Goal: Find specific page/section: Find specific page/section

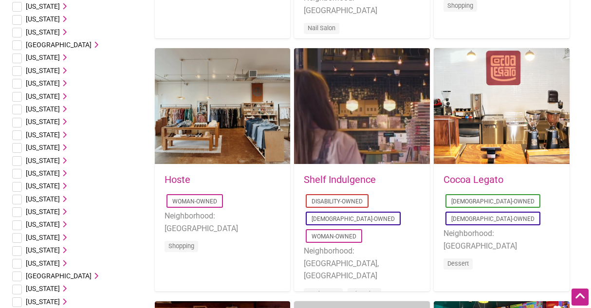
scroll to position [487, 0]
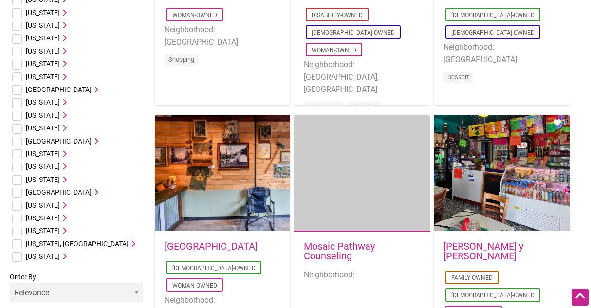
click at [56, 230] on span "[US_STATE]" at bounding box center [43, 231] width 34 height 8
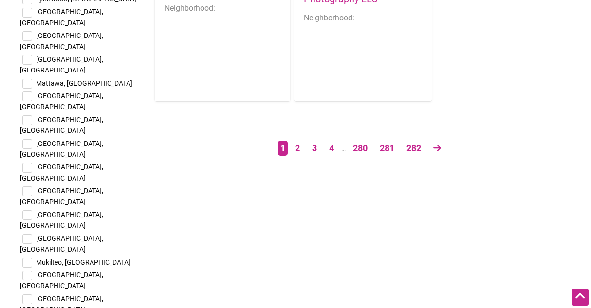
scroll to position [1704, 0]
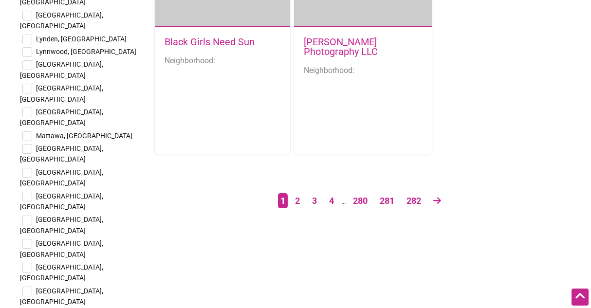
checkbox input "true"
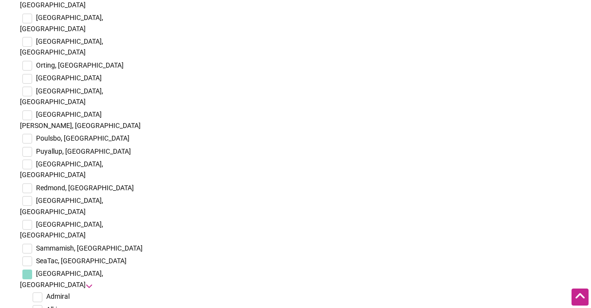
scroll to position [2094, 0]
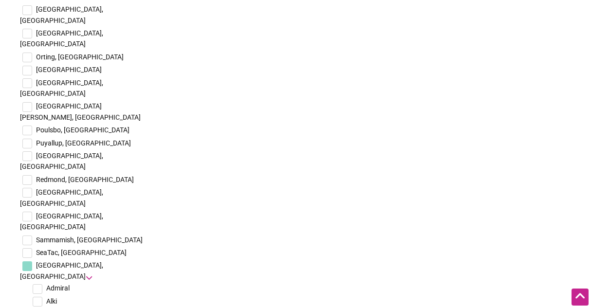
checkbox input "true"
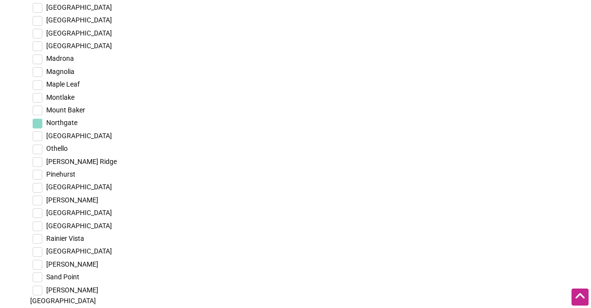
scroll to position [2824, 0]
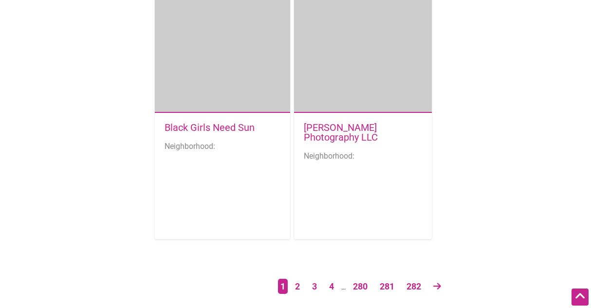
scroll to position [1656, 0]
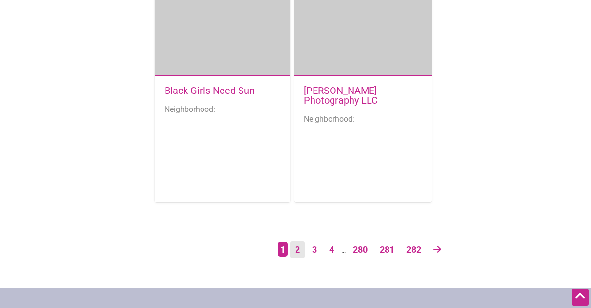
click at [296, 254] on link "2" at bounding box center [297, 250] width 15 height 17
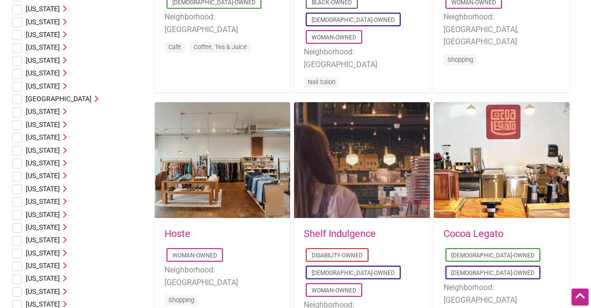
scroll to position [225, 0]
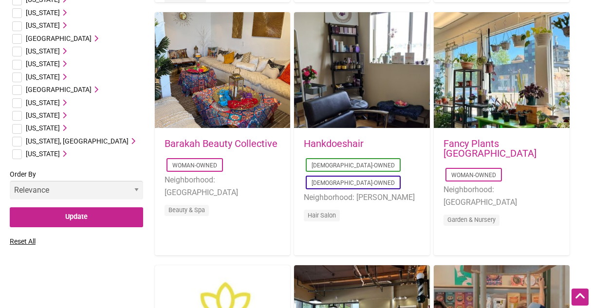
scroll to position [536, 0]
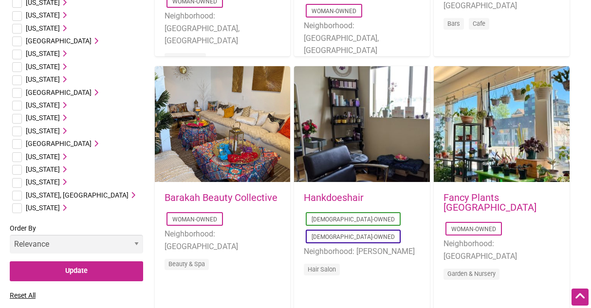
click at [17, 153] on input "checkbox" at bounding box center [17, 157] width 10 height 10
checkbox input "true"
click at [60, 156] on icon at bounding box center [63, 156] width 7 height 7
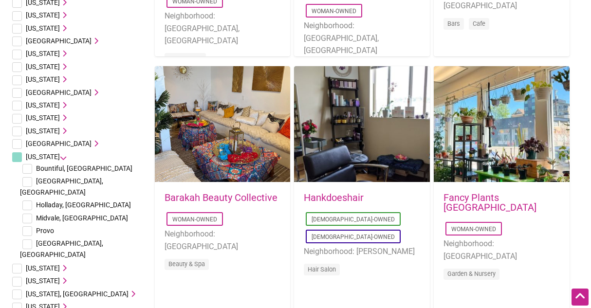
click at [28, 240] on input "checkbox" at bounding box center [27, 245] width 10 height 10
checkbox input "true"
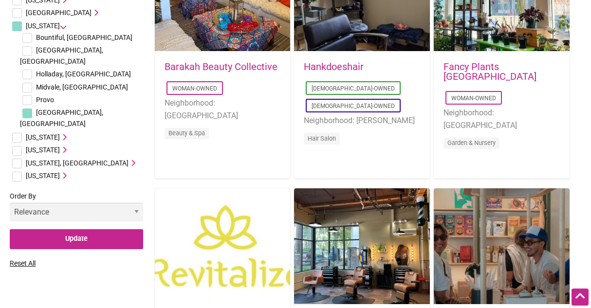
scroll to position [779, 0]
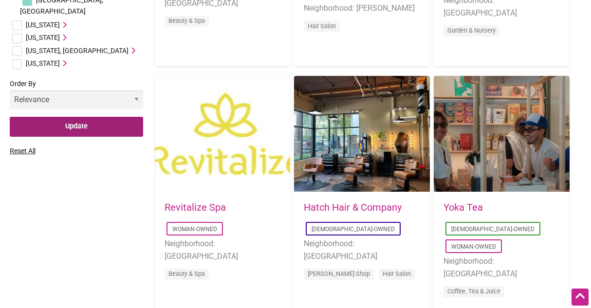
click at [74, 117] on input "Update" at bounding box center [76, 127] width 133 height 20
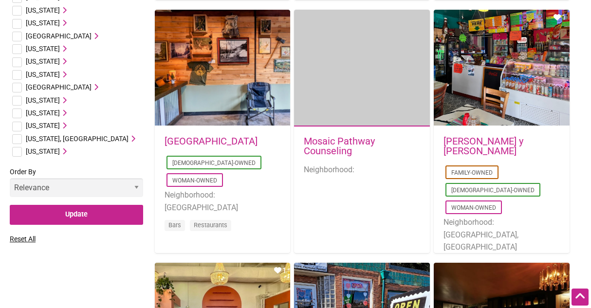
scroll to position [584, 0]
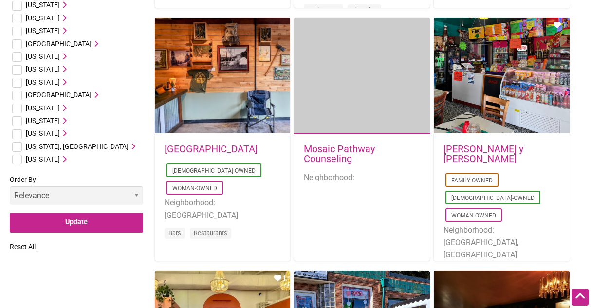
click at [17, 108] on input "checkbox" at bounding box center [17, 109] width 10 height 10
checkbox input "true"
click at [60, 107] on icon at bounding box center [63, 108] width 7 height 7
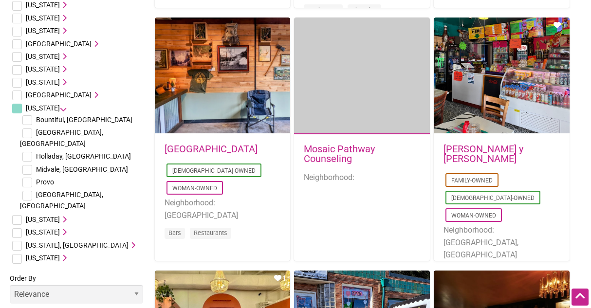
click at [31, 191] on input "checkbox" at bounding box center [27, 196] width 10 height 10
checkbox input "true"
click at [70, 191] on span "[GEOGRAPHIC_DATA], [GEOGRAPHIC_DATA]" at bounding box center [61, 200] width 83 height 19
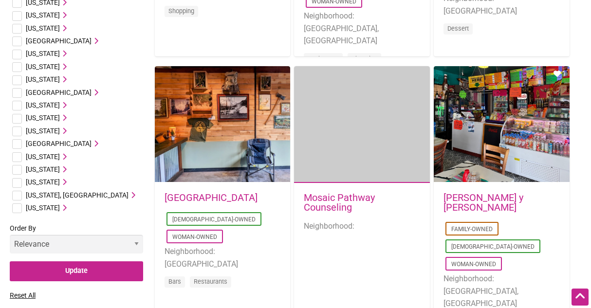
scroll to position [487, 0]
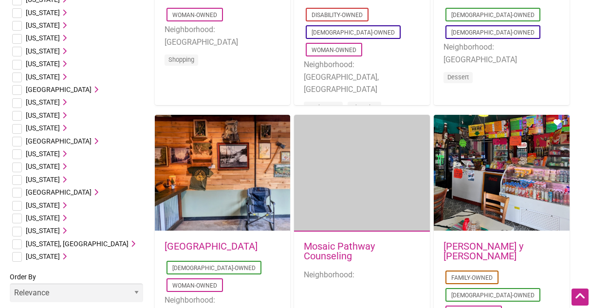
click at [23, 205] on li "[US_STATE] Bountiful, UT [GEOGRAPHIC_DATA], [GEOGRAPHIC_DATA] Holladay, [GEOGRA…" at bounding box center [76, 205] width 133 height 13
click at [19, 206] on input "checkbox" at bounding box center [17, 206] width 10 height 10
checkbox input "true"
click at [60, 205] on icon at bounding box center [63, 205] width 7 height 7
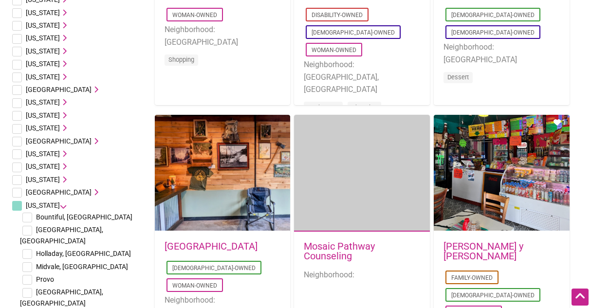
click at [45, 288] on span "[GEOGRAPHIC_DATA], [GEOGRAPHIC_DATA]" at bounding box center [61, 297] width 83 height 19
click at [29, 288] on input "checkbox" at bounding box center [27, 293] width 10 height 10
checkbox input "true"
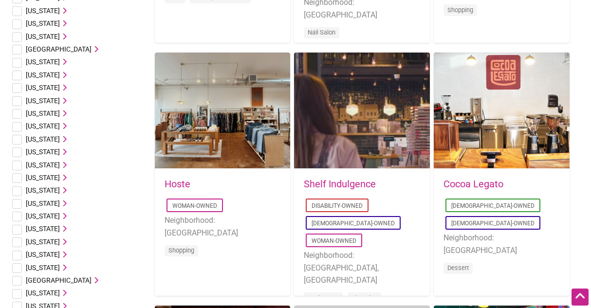
scroll to position [195, 0]
